Goal: Find specific page/section: Find specific page/section

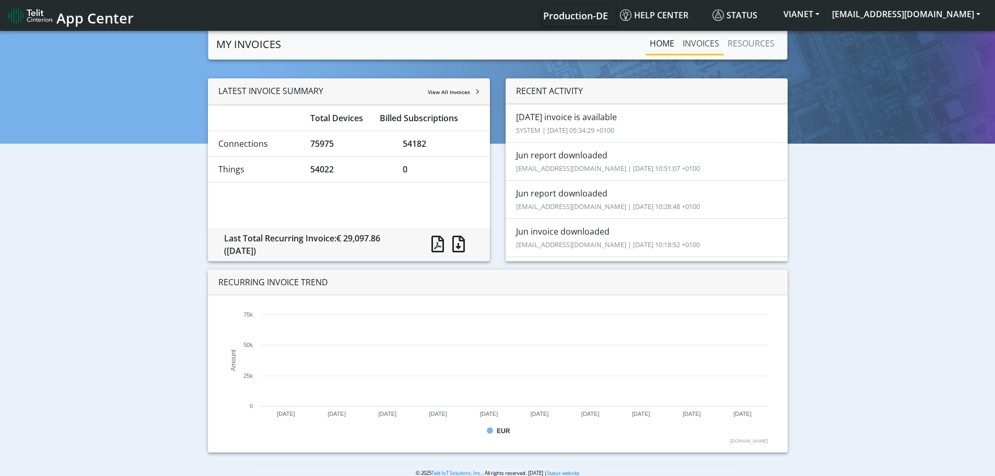
click at [706, 44] on link "INVOICES" at bounding box center [700, 43] width 45 height 21
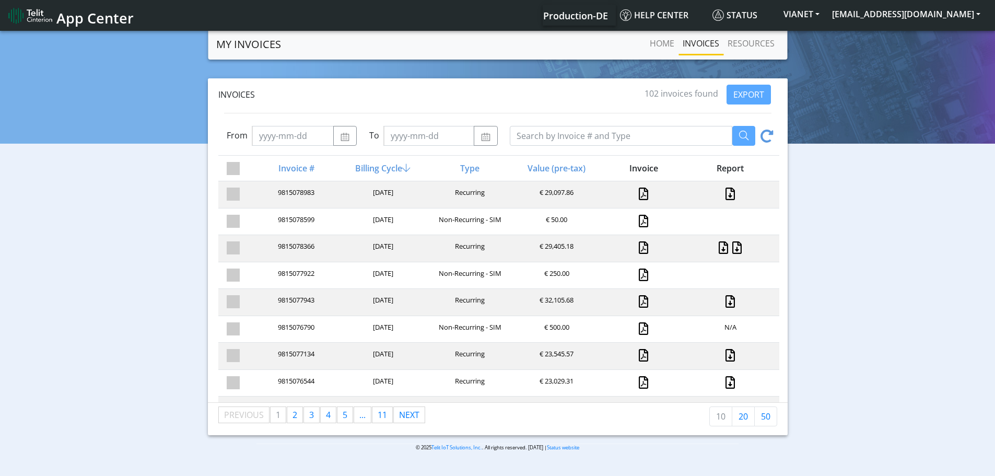
click at [706, 44] on link "INVOICES" at bounding box center [700, 43] width 45 height 21
click at [712, 43] on link "INVOICES" at bounding box center [700, 43] width 45 height 21
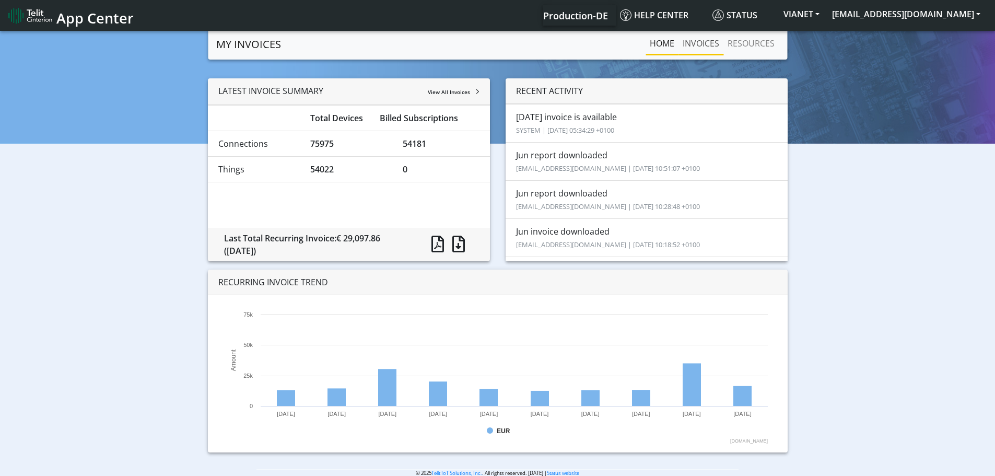
click at [697, 49] on link "INVOICES" at bounding box center [700, 43] width 45 height 21
